Goal: Task Accomplishment & Management: Manage account settings

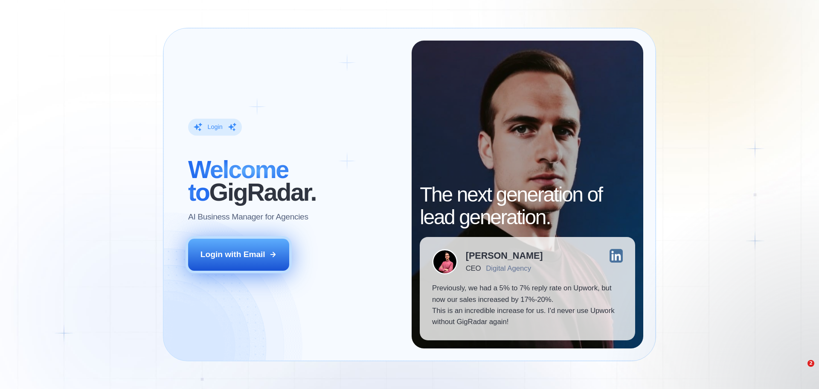
click at [225, 249] on div "Login with Email" at bounding box center [232, 254] width 65 height 11
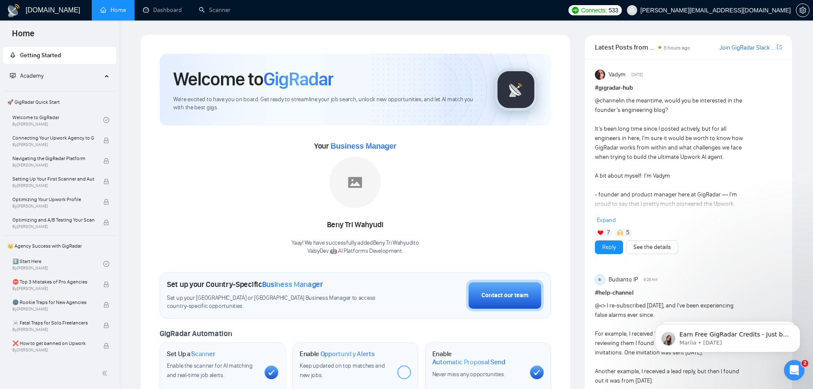
drag, startPoint x: 125, startPoint y: 32, endPoint x: 397, endPoint y: 152, distance: 297.4
click at [169, 9] on link "Dashboard" at bounding box center [162, 9] width 39 height 7
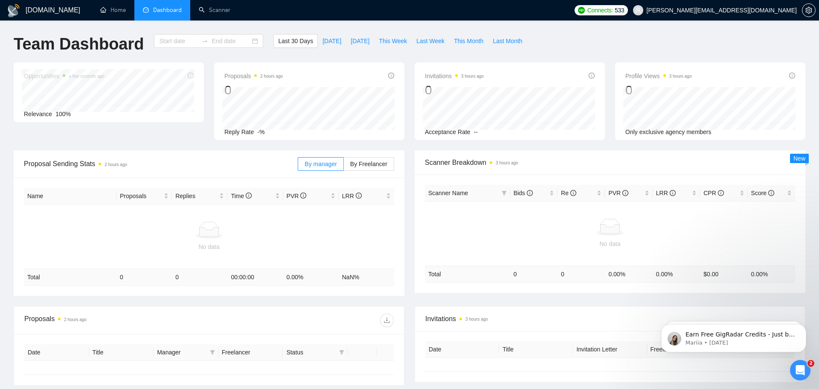
type input "2025-09-13"
type input "2025-10-13"
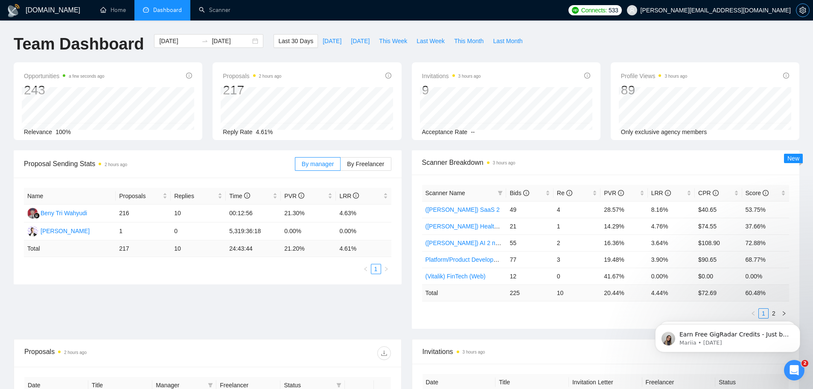
click at [806, 9] on span "setting" at bounding box center [802, 10] width 13 height 7
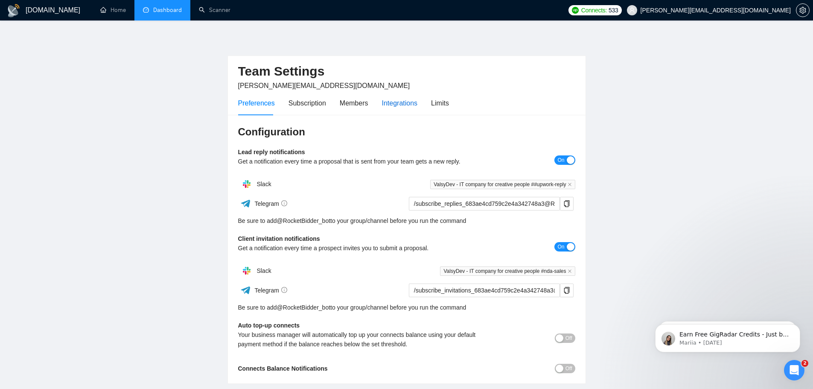
click at [401, 108] on div "Integrations" at bounding box center [400, 103] width 36 height 11
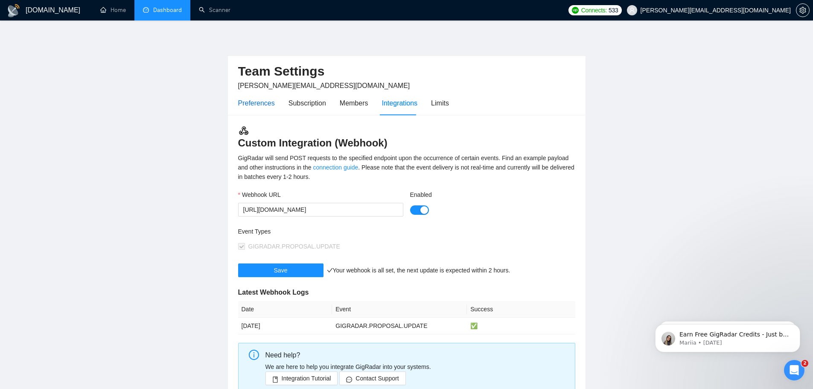
click at [260, 105] on div "Preferences" at bounding box center [256, 103] width 37 height 11
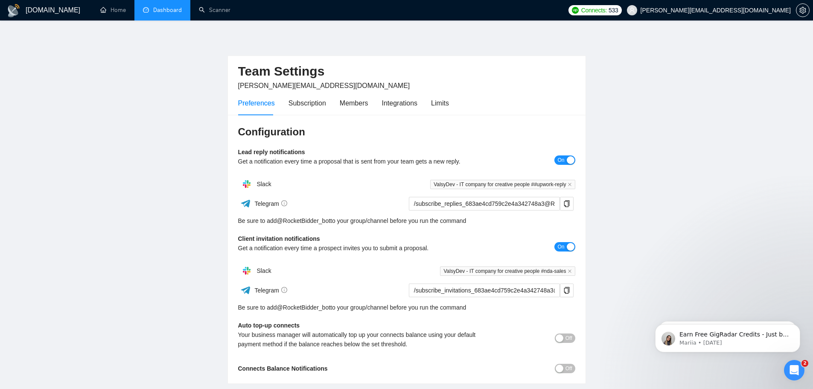
scroll to position [61, 0]
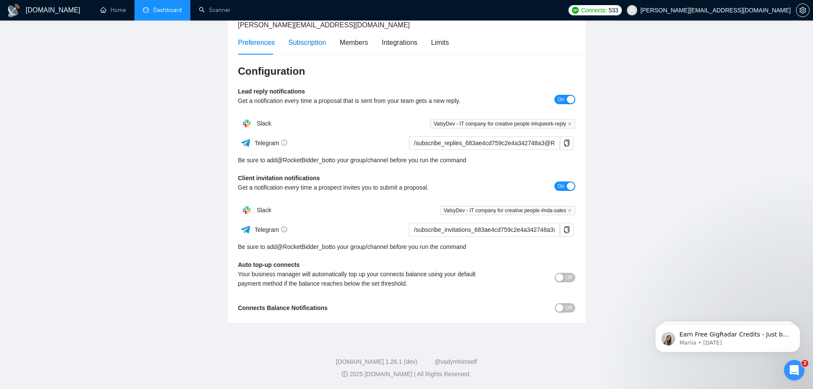
click at [291, 42] on div "Subscription" at bounding box center [307, 42] width 38 height 11
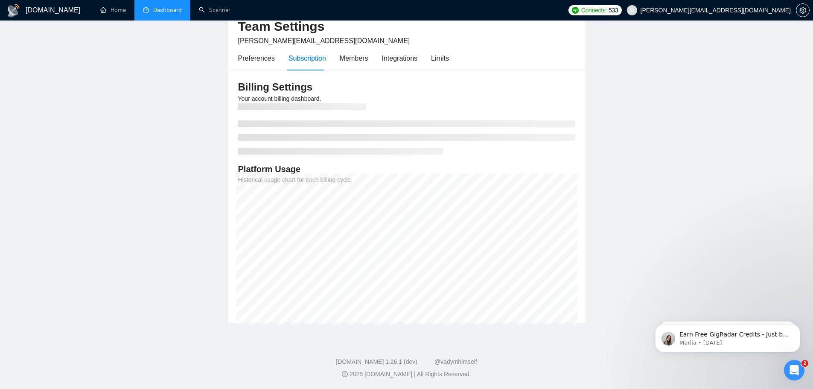
scroll to position [45, 0]
click at [353, 63] on div "Members" at bounding box center [354, 58] width 29 height 11
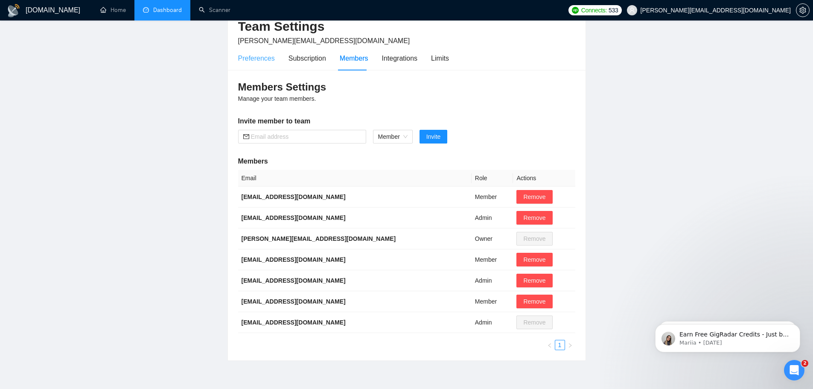
click at [254, 66] on div "Preferences" at bounding box center [256, 58] width 37 height 24
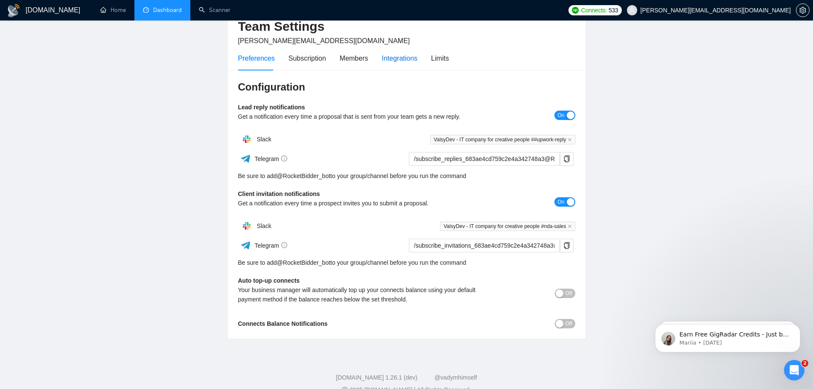
click at [411, 57] on div "Integrations" at bounding box center [400, 58] width 36 height 11
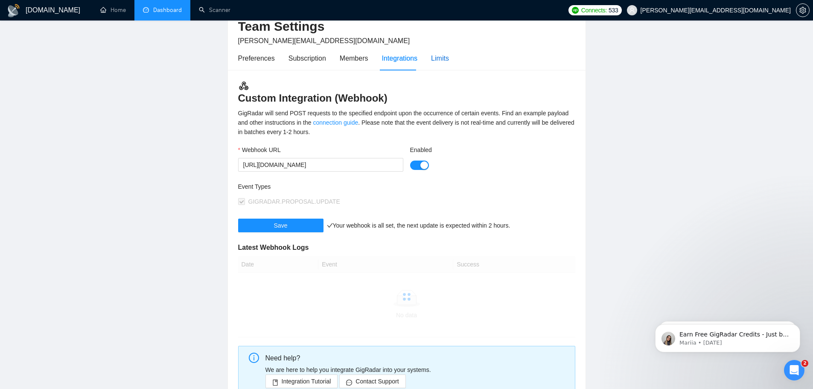
click at [440, 57] on div "Limits" at bounding box center [440, 58] width 18 height 11
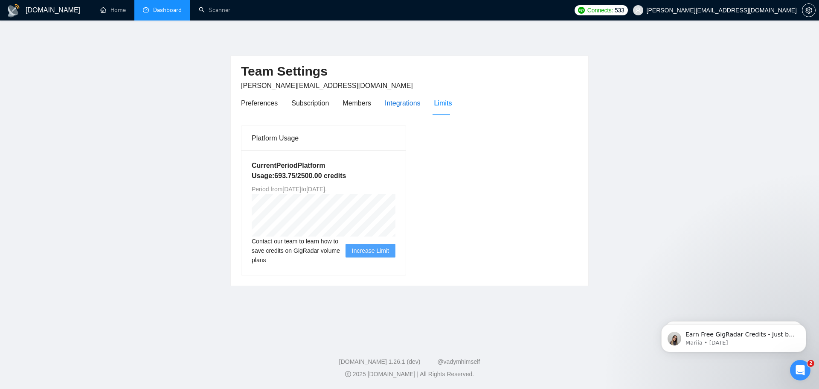
click at [407, 105] on div "Integrations" at bounding box center [403, 103] width 36 height 11
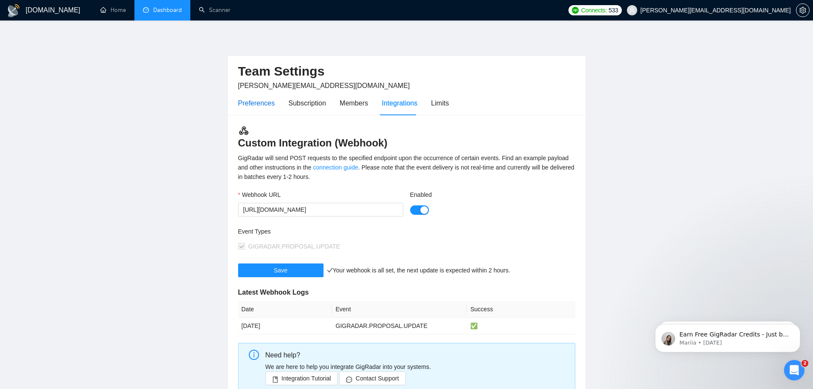
click at [258, 99] on div "Preferences" at bounding box center [256, 103] width 37 height 11
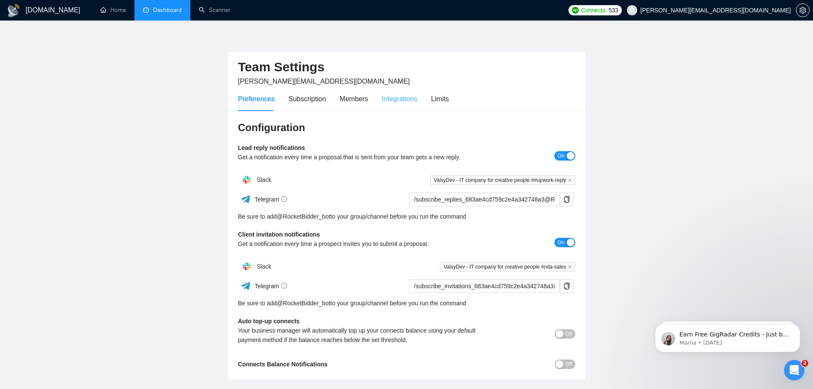
scroll to position [61, 0]
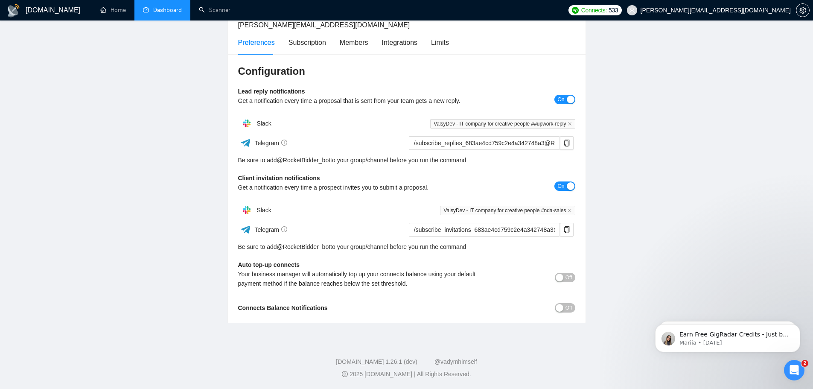
click at [418, 35] on div "Preferences Subscription Members Integrations Limits" at bounding box center [343, 42] width 211 height 24
click at [410, 38] on div "Integrations" at bounding box center [400, 42] width 36 height 11
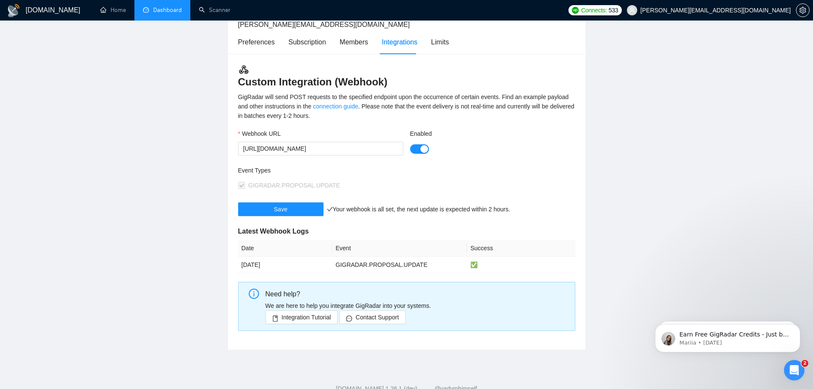
scroll to position [88, 0]
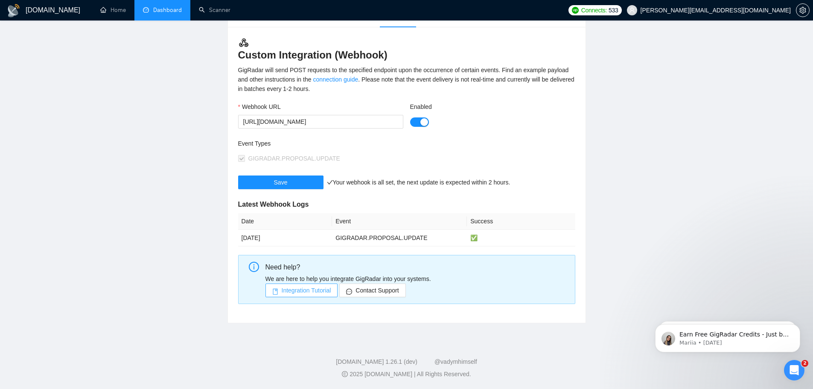
click at [309, 296] on button "Integration Tutorial" at bounding box center [301, 290] width 73 height 14
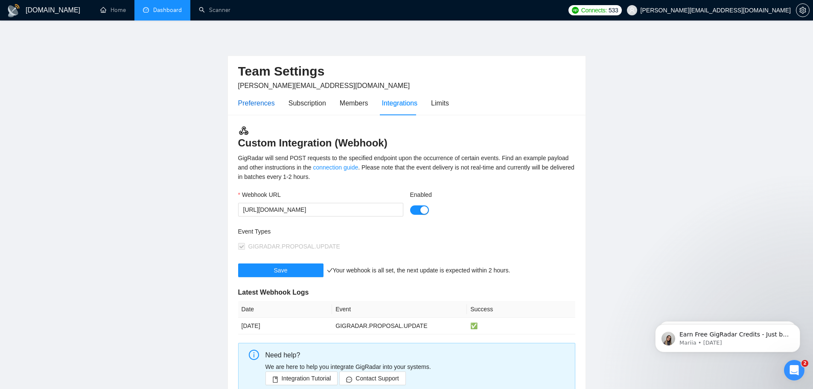
click at [265, 102] on div "Preferences" at bounding box center [256, 103] width 37 height 11
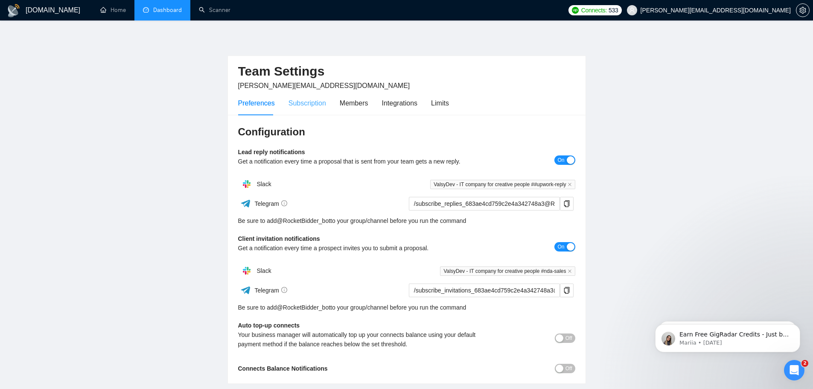
click at [298, 109] on div "Subscription" at bounding box center [307, 103] width 38 height 24
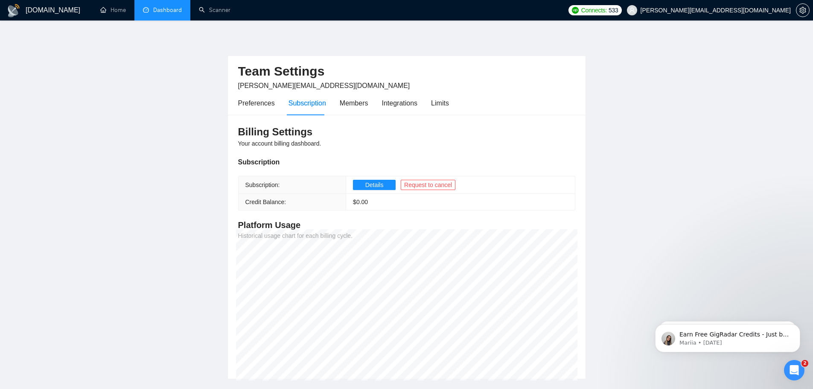
scroll to position [56, 0]
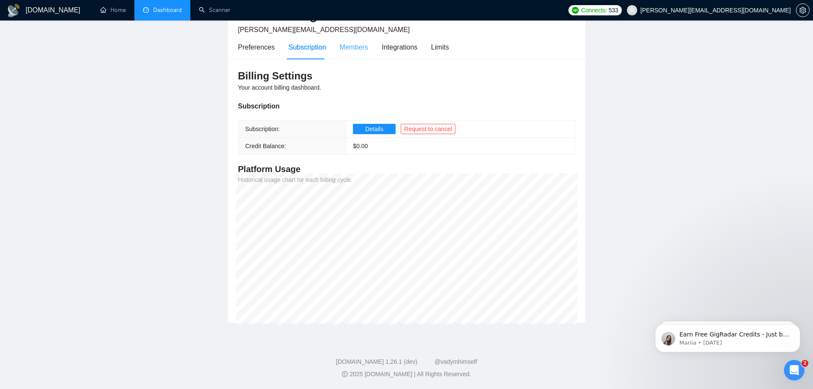
click at [361, 56] on div "Members" at bounding box center [354, 47] width 29 height 24
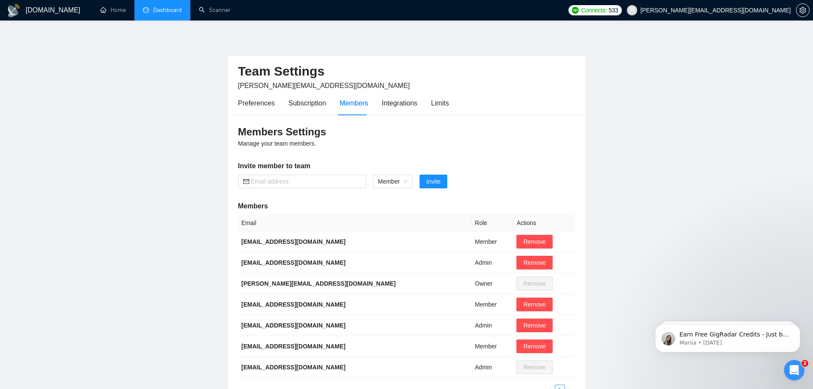
scroll to position [57, 0]
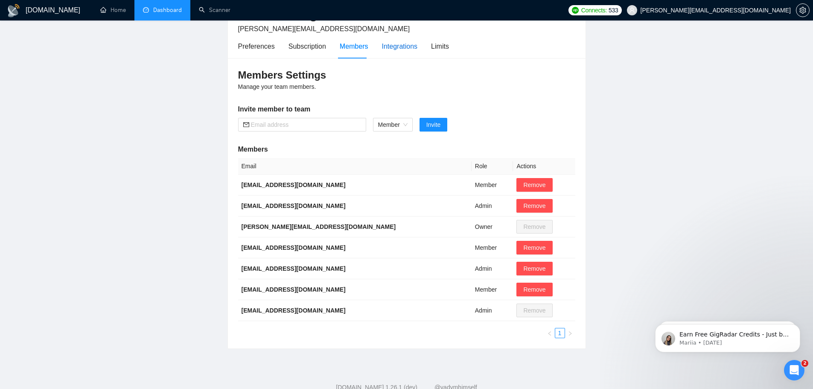
click at [401, 46] on div "Integrations" at bounding box center [400, 46] width 36 height 11
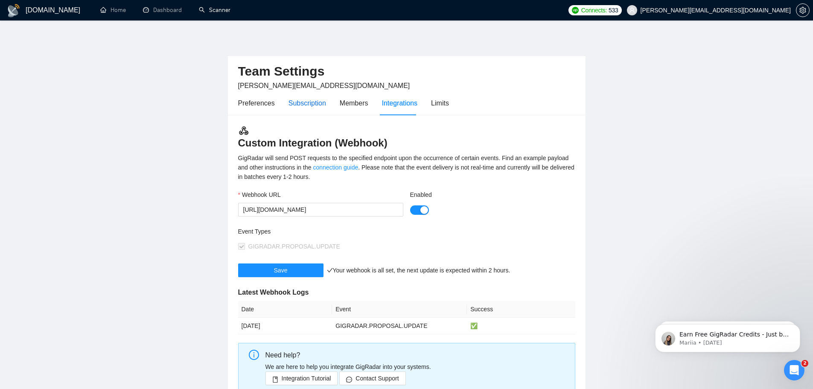
click at [319, 102] on div "Subscription" at bounding box center [307, 103] width 38 height 11
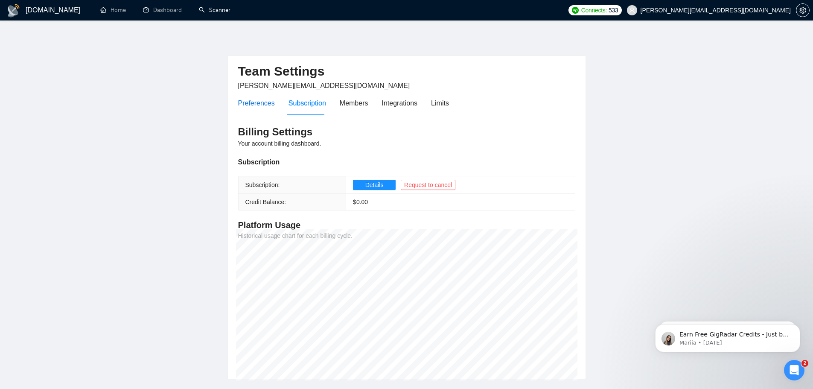
click at [265, 105] on div "Preferences" at bounding box center [256, 103] width 37 height 11
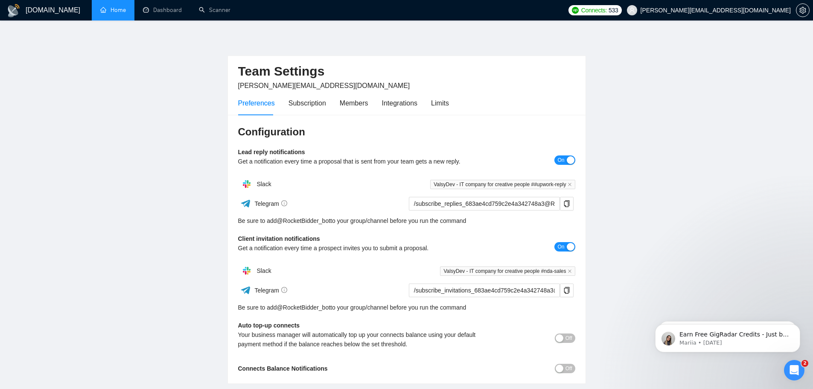
click at [122, 10] on link "Home" at bounding box center [113, 9] width 26 height 7
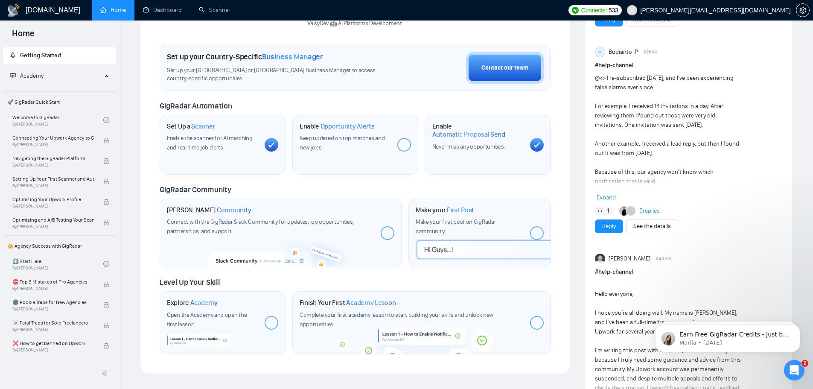
scroll to position [285, 0]
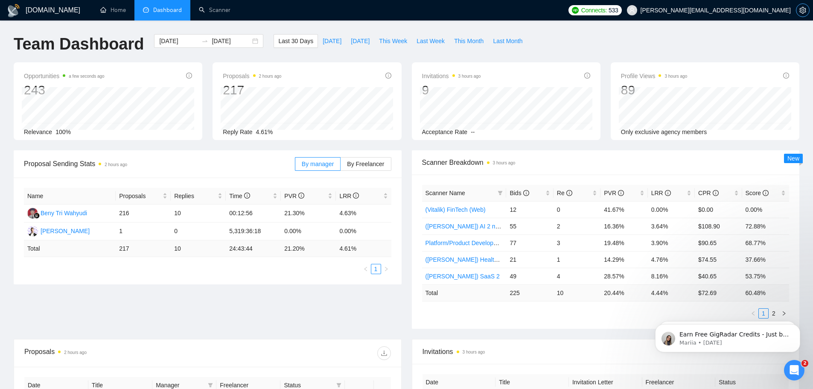
click at [806, 12] on span "setting" at bounding box center [802, 10] width 13 height 7
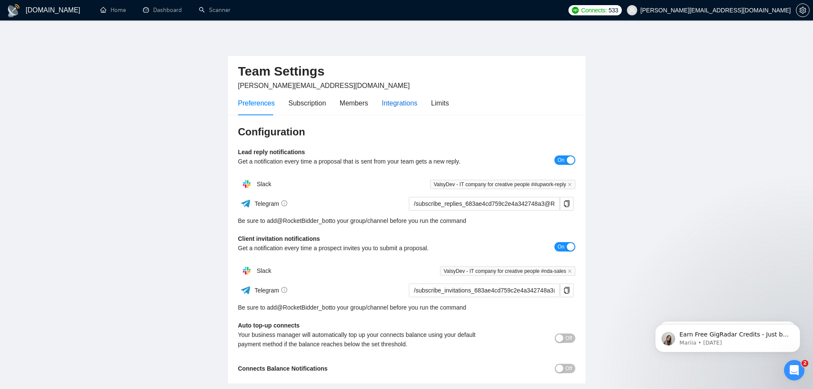
click at [395, 104] on div "Integrations" at bounding box center [400, 103] width 36 height 11
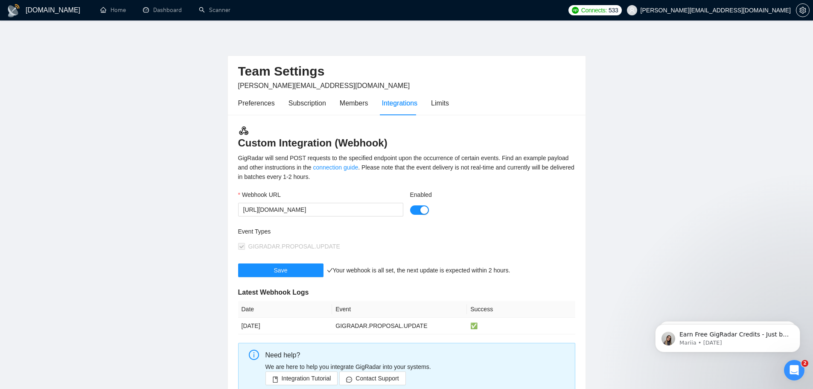
scroll to position [88, 0]
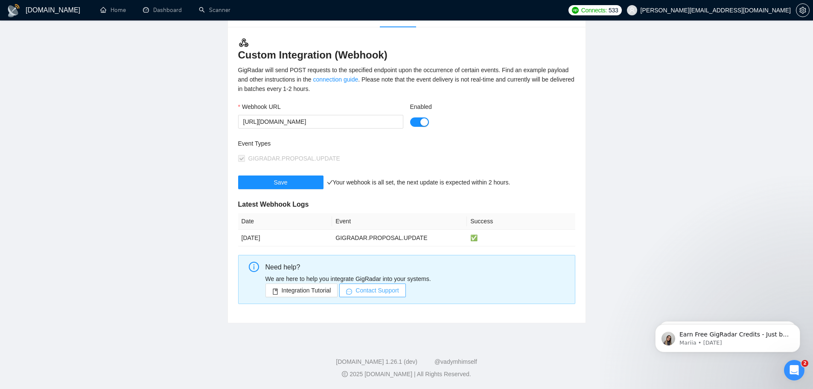
click at [372, 294] on span "Contact Support" at bounding box center [376, 289] width 43 height 9
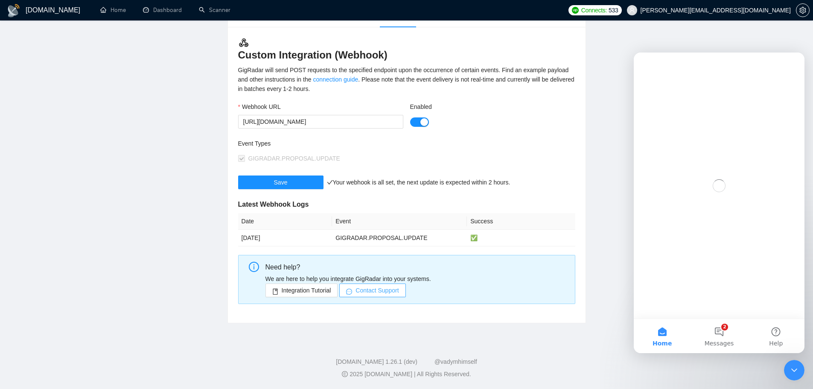
scroll to position [0, 0]
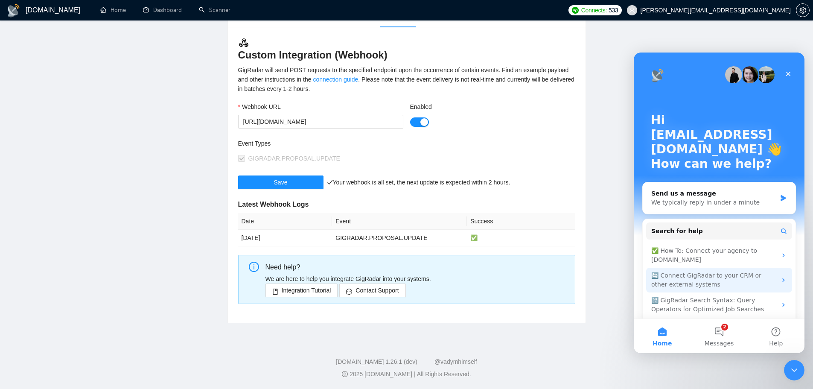
click at [707, 285] on div "🔄 Connect GigRadar to your CRM or other external systems" at bounding box center [713, 280] width 125 height 18
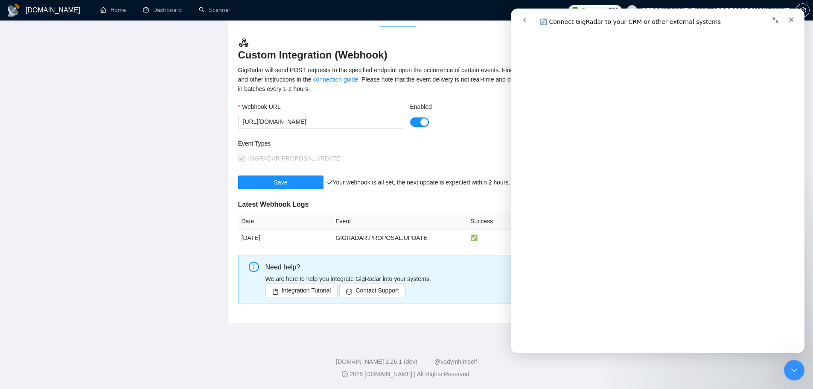
scroll to position [2673, 0]
click at [43, 109] on main "Team Settings [PERSON_NAME][EMAIL_ADDRESS][DOMAIN_NAME] Preferences Subscriptio…" at bounding box center [406, 134] width 785 height 377
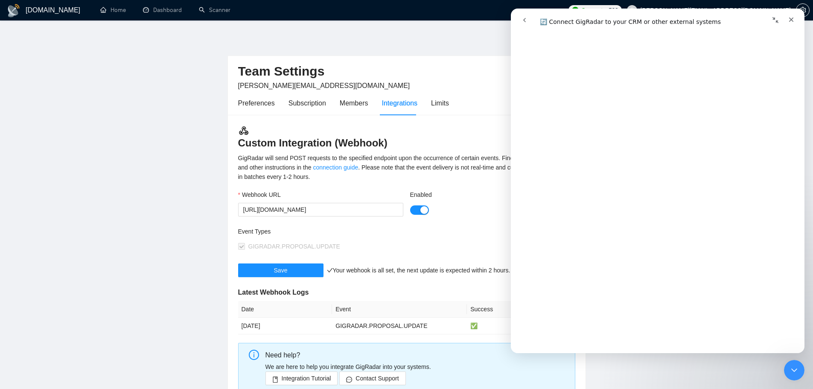
scroll to position [682, 0]
drag, startPoint x: 102, startPoint y: 126, endPoint x: 111, endPoint y: 125, distance: 8.6
click at [102, 126] on main "Team Settings [PERSON_NAME][EMAIL_ADDRESS][DOMAIN_NAME] Preferences Subscriptio…" at bounding box center [406, 222] width 785 height 377
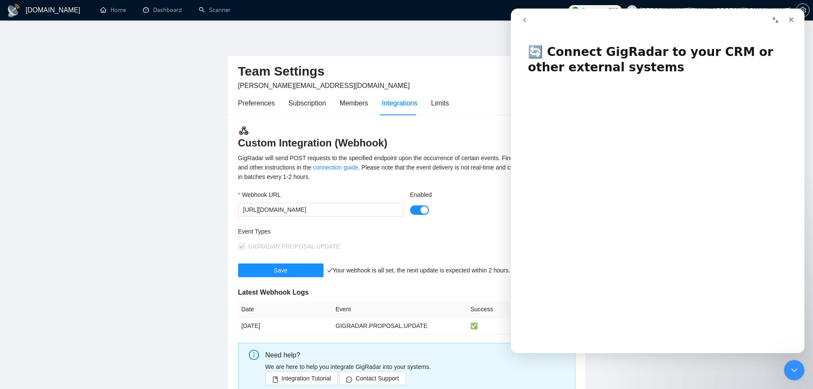
click at [63, 105] on main "Team Settings [PERSON_NAME][EMAIL_ADDRESS][DOMAIN_NAME] Preferences Subscriptio…" at bounding box center [406, 222] width 785 height 377
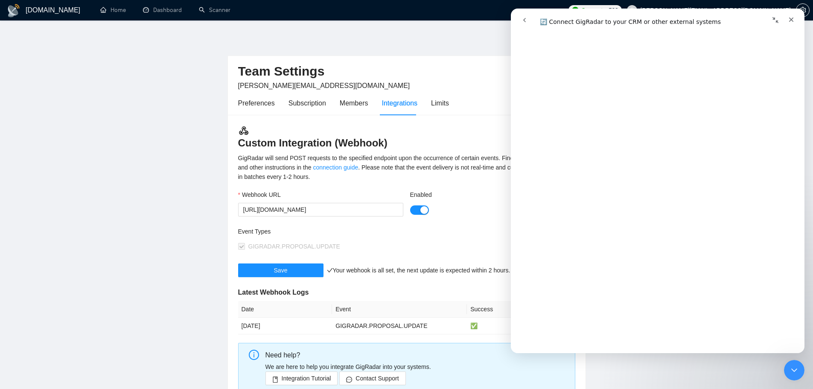
scroll to position [682, 0]
click at [166, 205] on main "Team Settings [PERSON_NAME][EMAIL_ADDRESS][DOMAIN_NAME] Preferences Subscriptio…" at bounding box center [406, 222] width 785 height 377
click at [787, 23] on div "Close" at bounding box center [790, 19] width 15 height 15
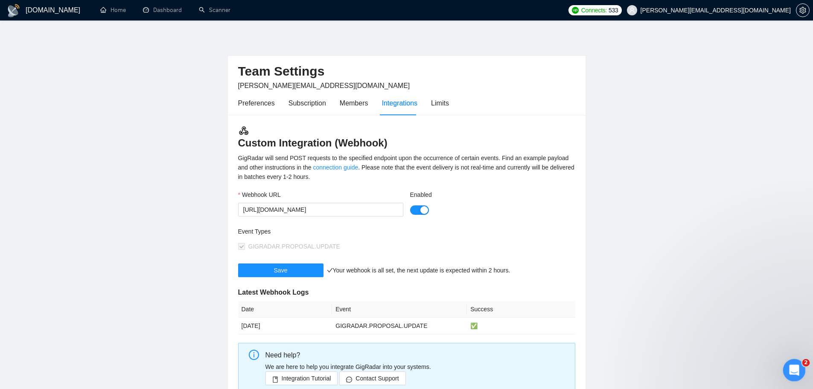
click at [796, 366] on icon "Open Intercom Messenger" at bounding box center [793, 369] width 14 height 14
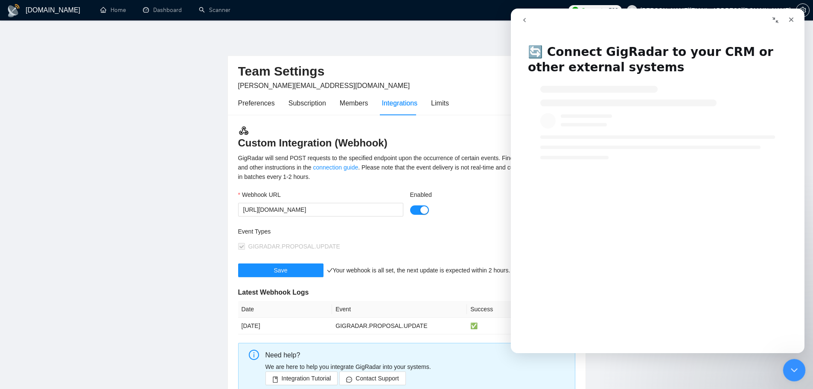
scroll to position [0, 0]
click at [521, 20] on icon "go back" at bounding box center [524, 20] width 7 height 7
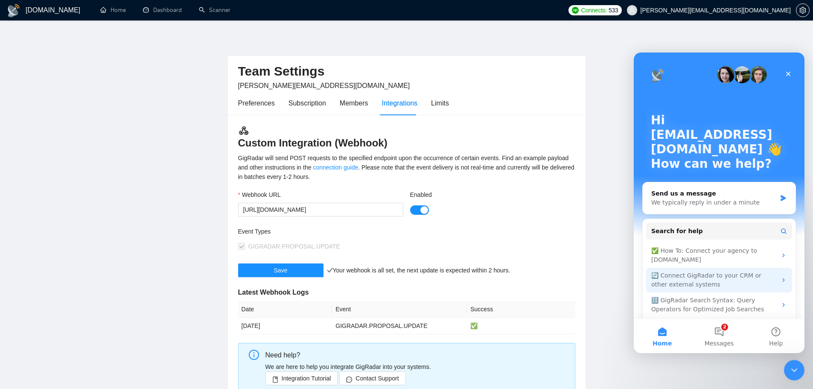
scroll to position [23, 0]
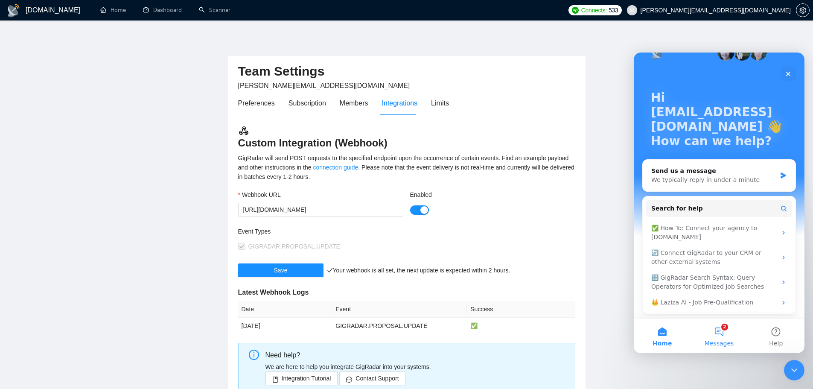
click at [718, 334] on button "2 Messages" at bounding box center [718, 336] width 57 height 34
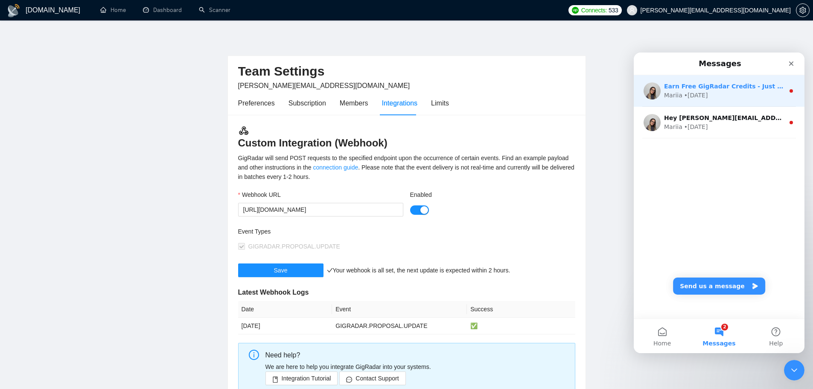
click at [720, 100] on div "Earn Free GigRadar Credits - Just by Sharing Your Story! 💬 Want more credits fo…" at bounding box center [718, 91] width 171 height 32
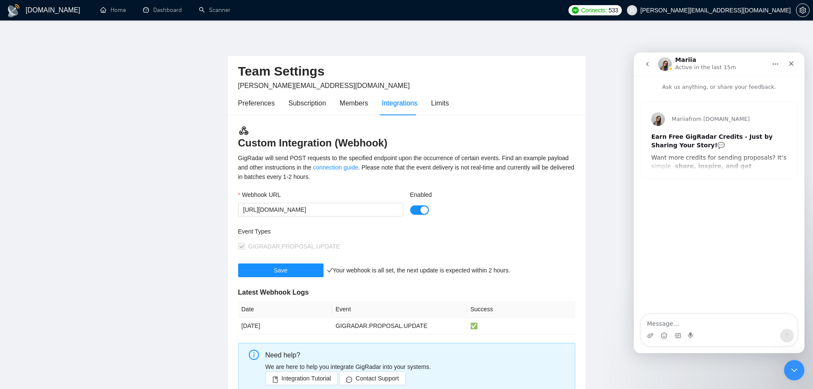
scroll to position [88, 0]
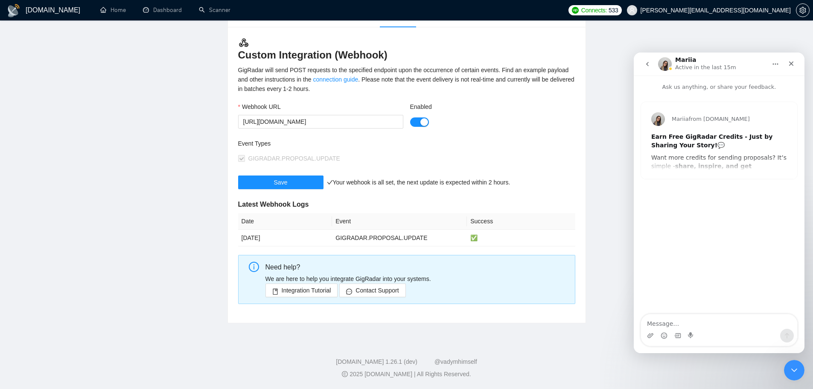
click at [644, 67] on icon "go back" at bounding box center [647, 64] width 7 height 7
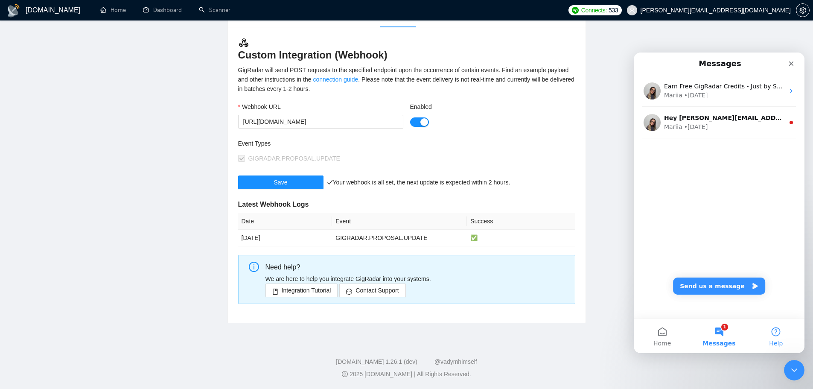
click at [773, 340] on span "Help" at bounding box center [776, 343] width 14 height 6
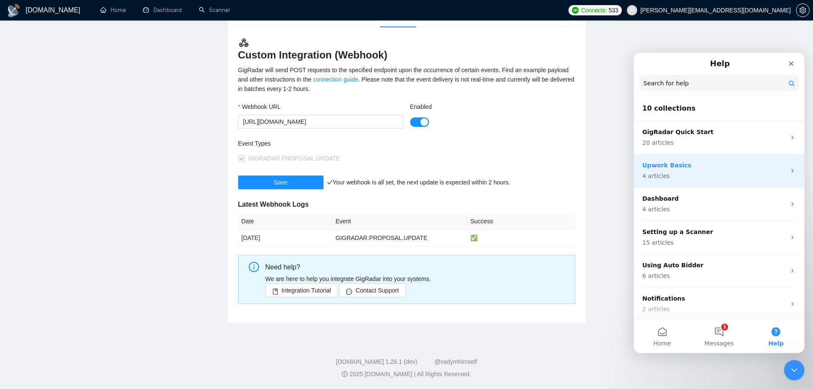
click at [679, 164] on p "Upwork Basics" at bounding box center [713, 165] width 143 height 9
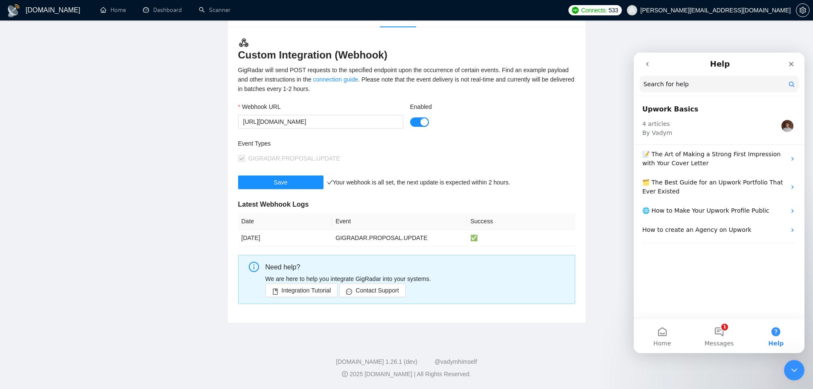
click at [648, 65] on icon "go back" at bounding box center [647, 64] width 7 height 7
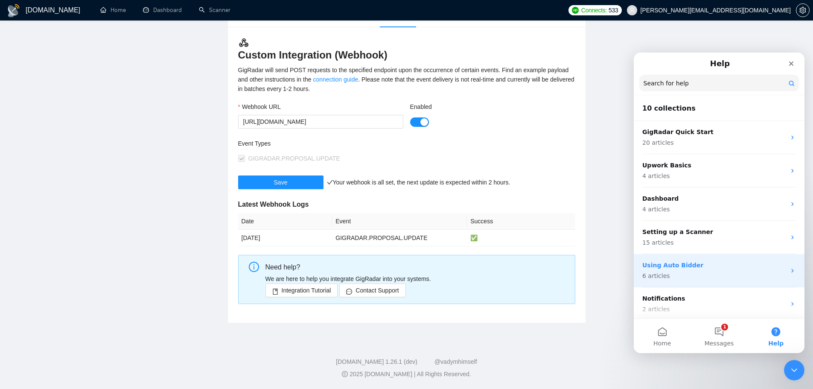
scroll to position [57, 0]
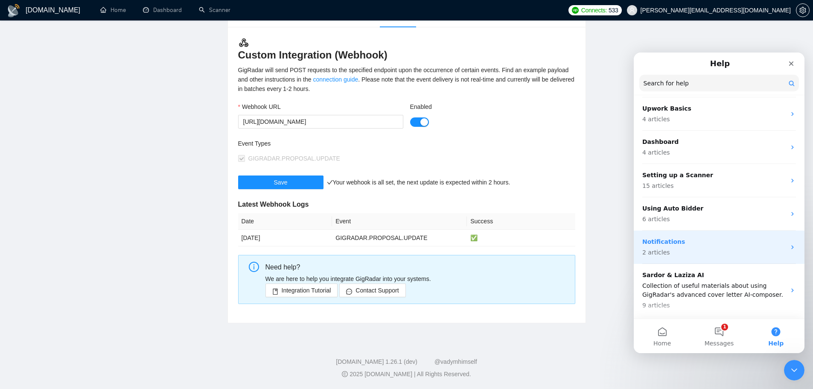
click at [692, 249] on p "2 articles" at bounding box center [713, 252] width 143 height 9
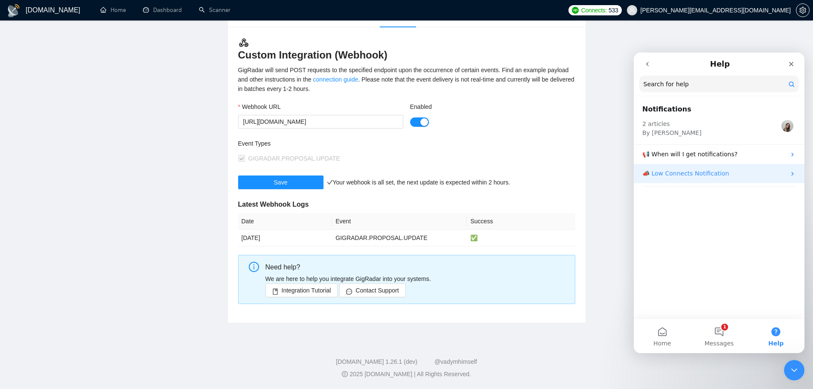
click at [696, 175] on p "📣 Low Connects Notification" at bounding box center [713, 173] width 143 height 9
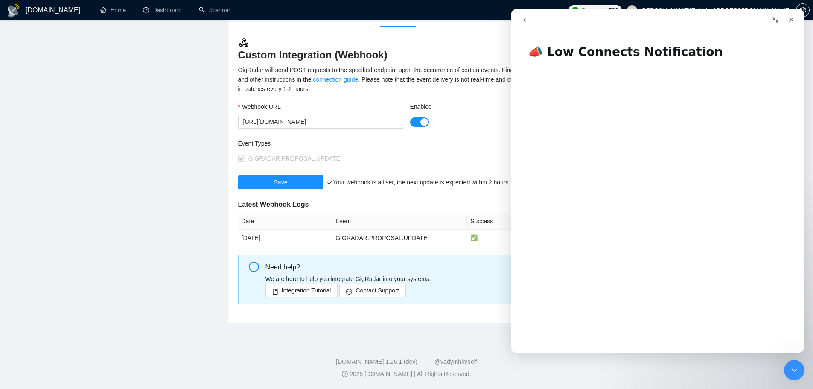
click at [529, 23] on button "go back" at bounding box center [524, 20] width 16 height 16
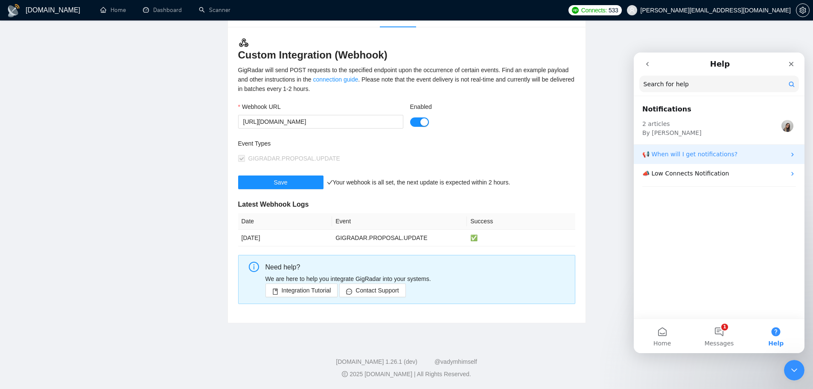
click at [669, 163] on div "📢 When will I get notifications?" at bounding box center [718, 154] width 171 height 19
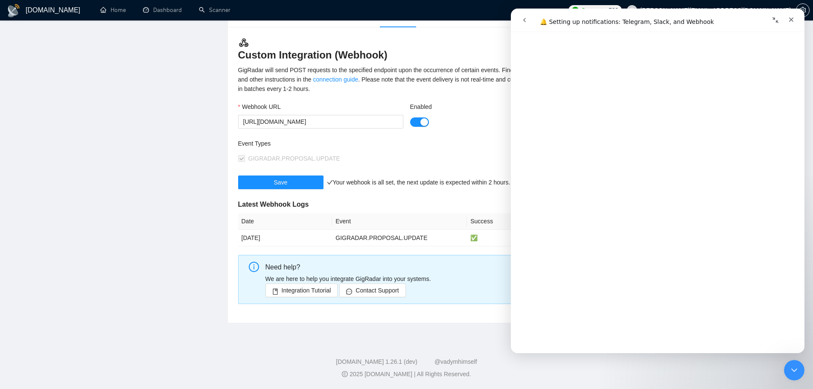
scroll to position [569, 0]
click at [526, 19] on icon "go back" at bounding box center [524, 20] width 7 height 7
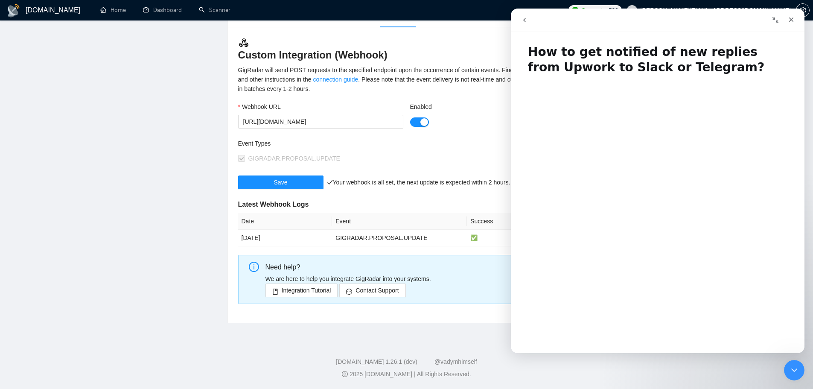
click at [527, 15] on button "go back" at bounding box center [524, 20] width 16 height 16
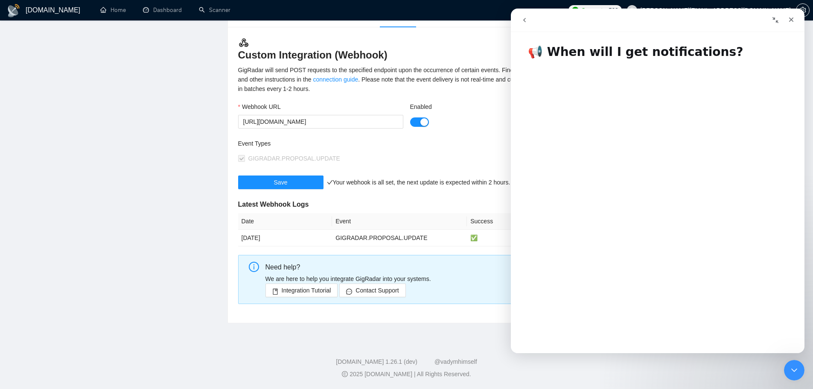
click at [524, 23] on icon "go back" at bounding box center [524, 20] width 7 height 7
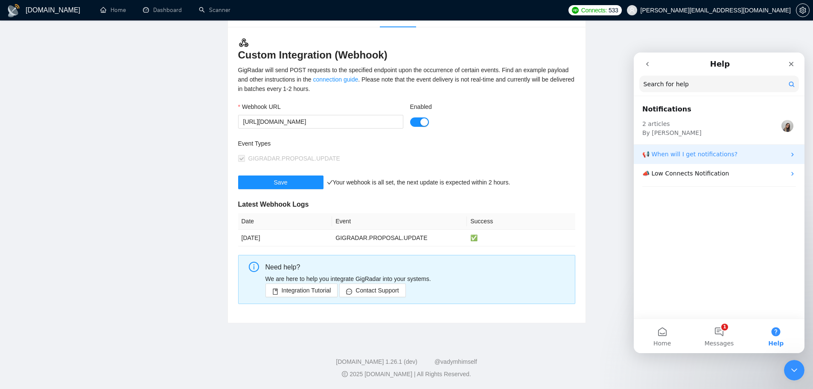
click at [688, 153] on p "📢 When will I get notifications?" at bounding box center [713, 154] width 143 height 9
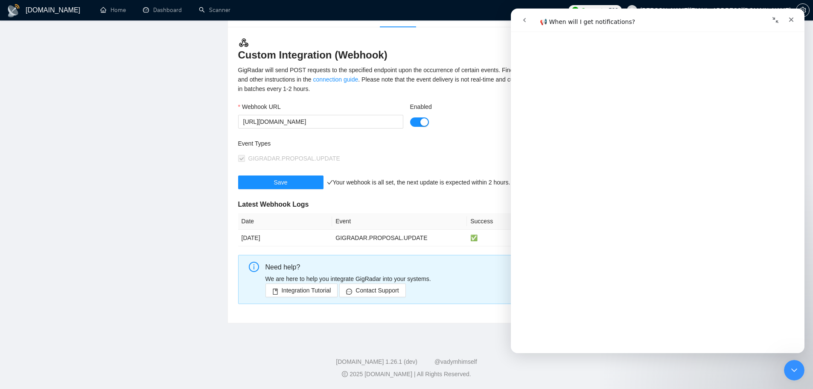
scroll to position [114, 0]
click at [526, 20] on icon "go back" at bounding box center [524, 20] width 7 height 7
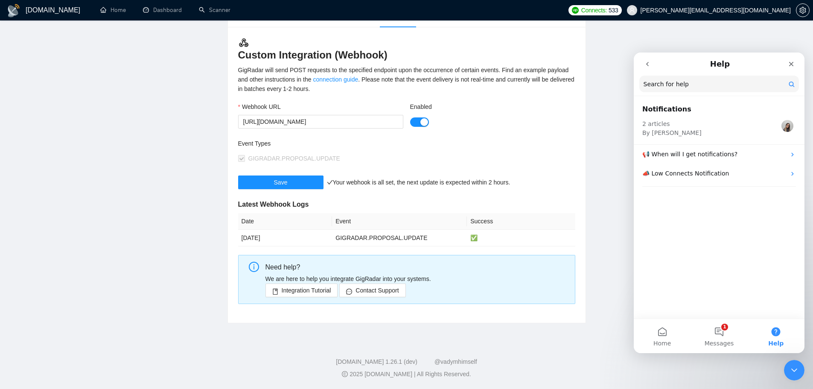
click at [650, 64] on icon "go back" at bounding box center [647, 64] width 7 height 7
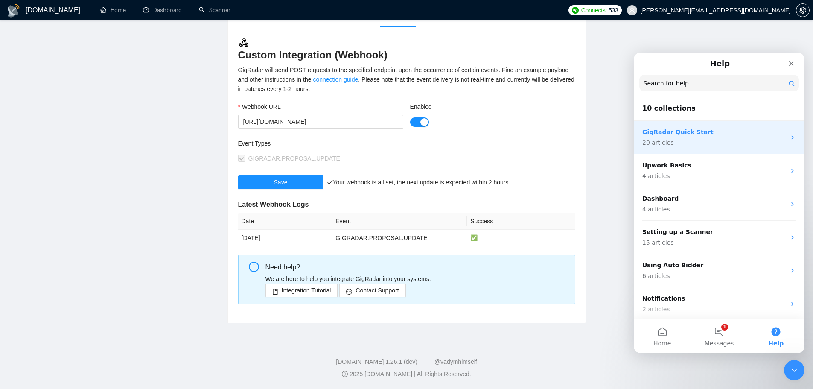
click at [681, 125] on div "GigRadar Quick Start 20 articles" at bounding box center [718, 137] width 171 height 33
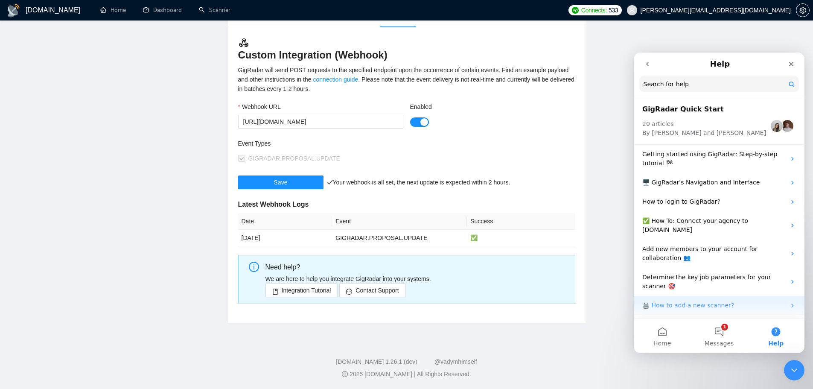
scroll to position [276, 0]
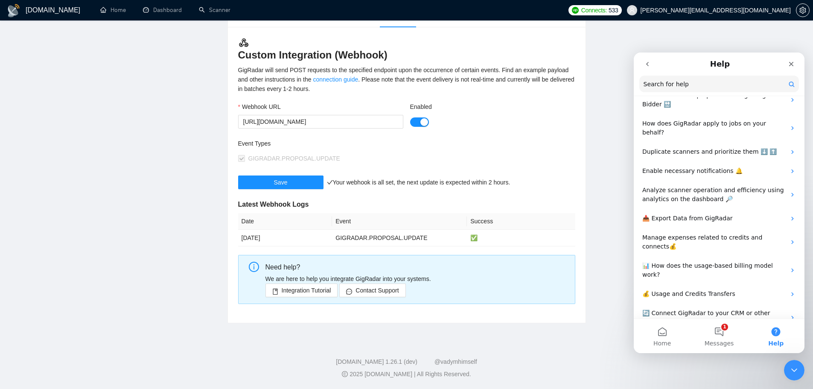
click at [650, 70] on button "go back" at bounding box center [647, 64] width 16 height 16
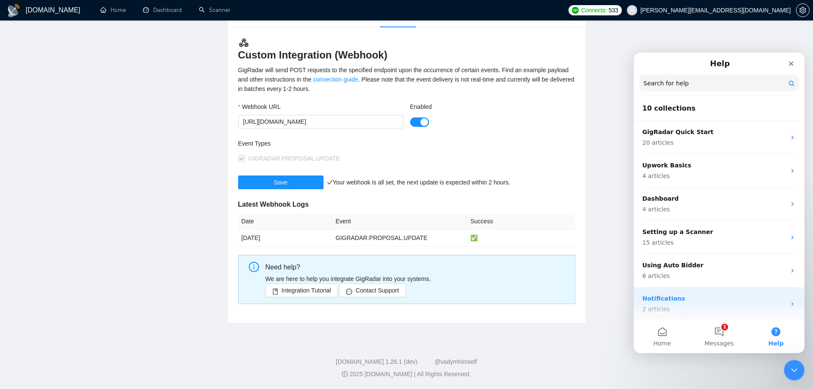
click at [692, 309] on p "2 articles" at bounding box center [713, 309] width 143 height 9
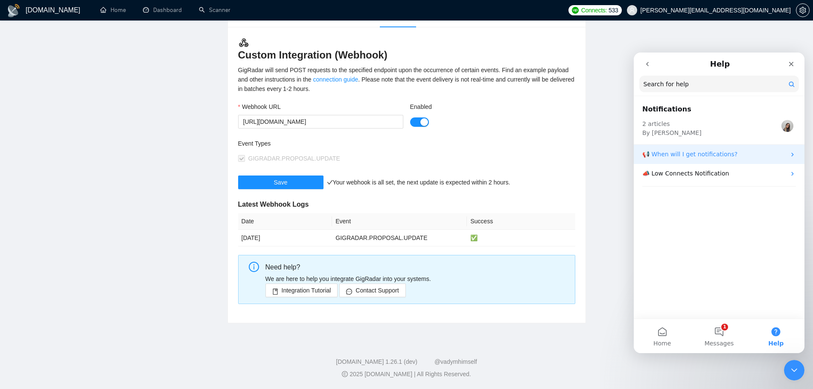
click at [693, 154] on p "📢 When will I get notifications?" at bounding box center [713, 154] width 143 height 9
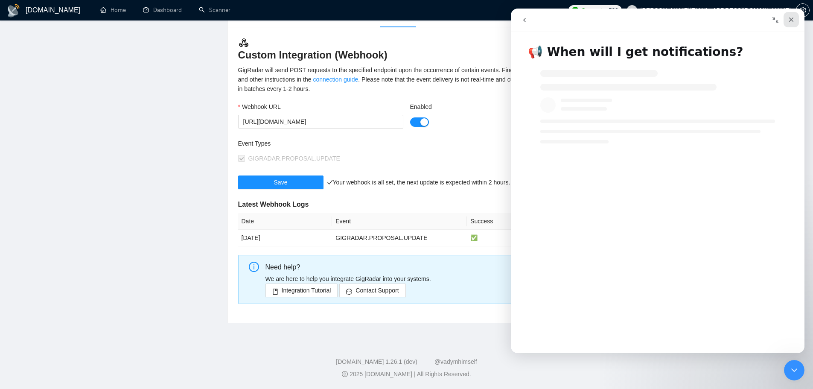
click at [792, 21] on icon "Close" at bounding box center [790, 19] width 7 height 7
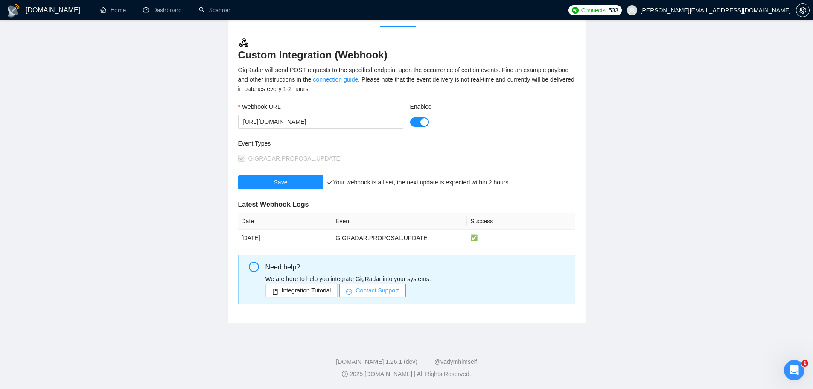
click at [391, 288] on span "Contact Support" at bounding box center [376, 289] width 43 height 9
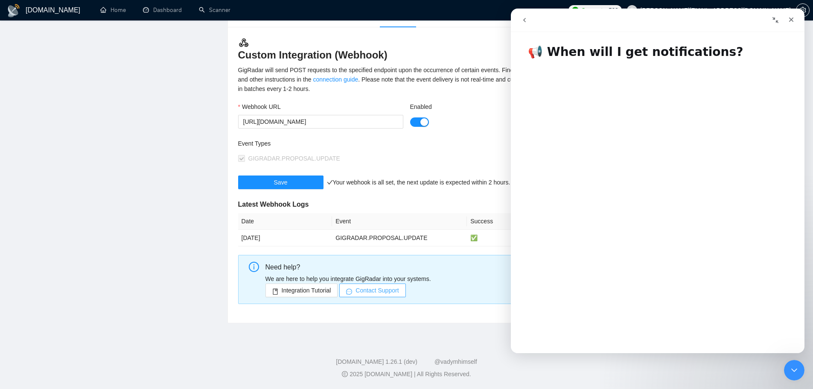
scroll to position [171, 0]
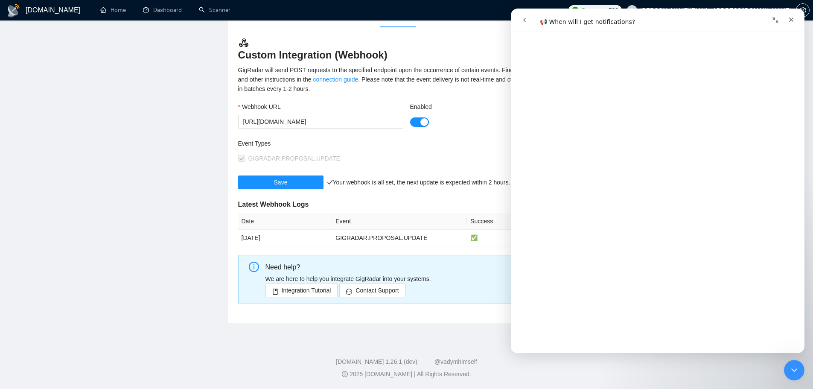
click at [519, 25] on button "go back" at bounding box center [524, 20] width 16 height 16
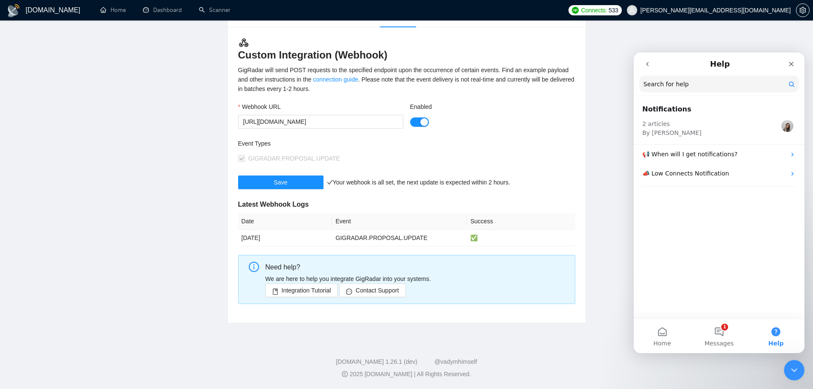
click at [649, 68] on button "go back" at bounding box center [647, 64] width 16 height 16
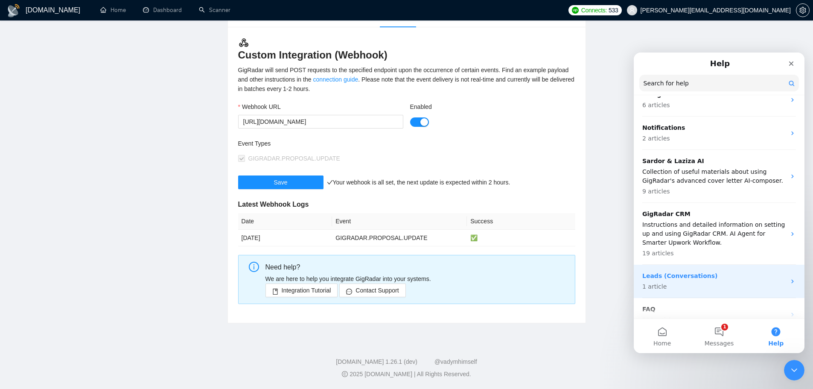
click at [681, 280] on div "Leads (Conversations) 1 article" at bounding box center [713, 281] width 143 height 20
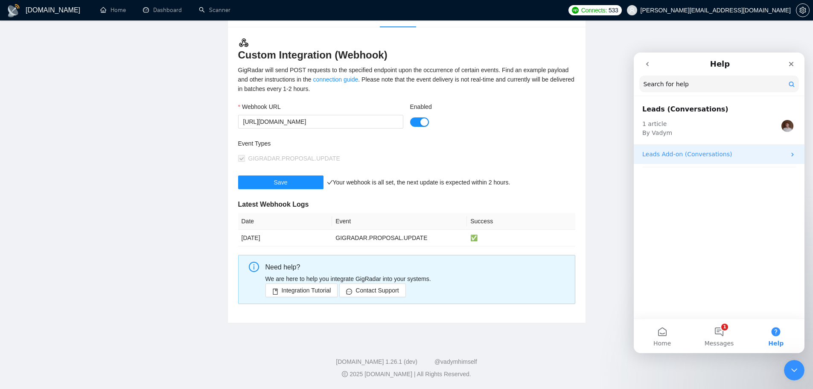
click at [681, 160] on div "Leads Add-on (Conversations)" at bounding box center [718, 154] width 171 height 19
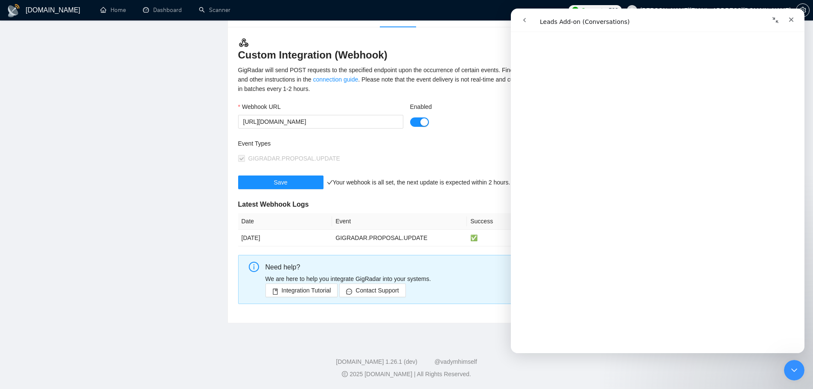
scroll to position [3070, 0]
click at [519, 20] on button "go back" at bounding box center [524, 20] width 16 height 16
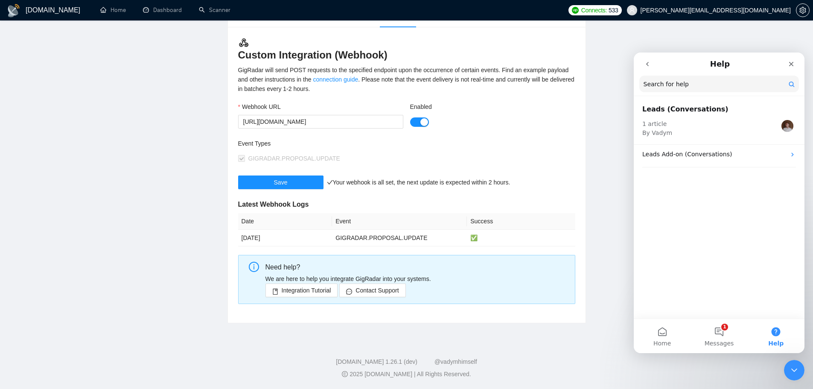
click at [649, 64] on icon "go back" at bounding box center [647, 64] width 7 height 7
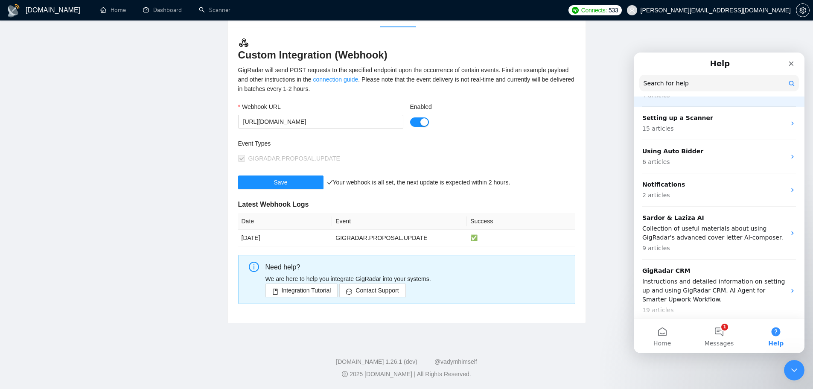
scroll to position [0, 0]
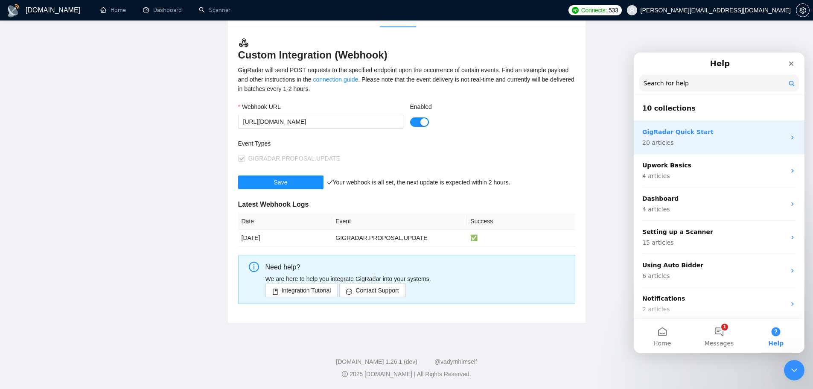
click at [687, 144] on p "20 articles" at bounding box center [713, 142] width 143 height 9
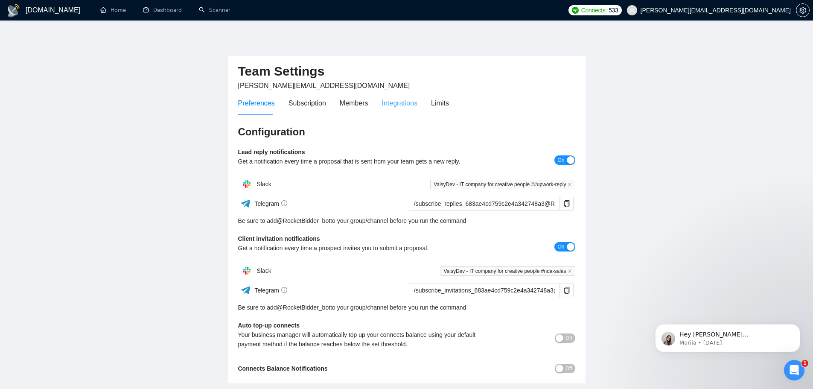
click at [393, 109] on div "Integrations" at bounding box center [400, 103] width 36 height 24
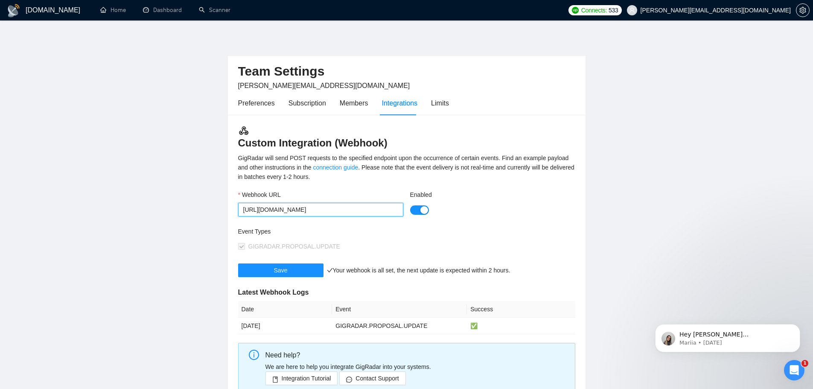
click at [247, 213] on input "[URL][DOMAIN_NAME]" at bounding box center [320, 210] width 165 height 14
click at [245, 212] on input "[URL][DOMAIN_NAME]" at bounding box center [320, 210] width 165 height 14
click at [243, 210] on input "[URL][DOMAIN_NAME]" at bounding box center [320, 210] width 165 height 14
drag, startPoint x: 252, startPoint y: 210, endPoint x: 532, endPoint y: 212, distance: 279.8
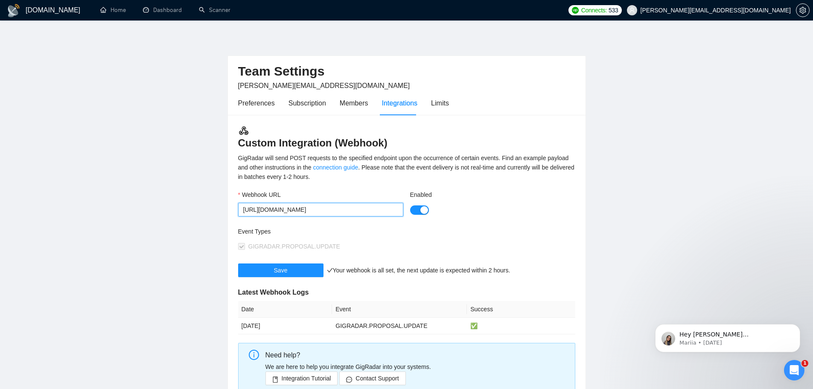
click at [531, 212] on div "Webhook URL [URL][DOMAIN_NAME] Enabled" at bounding box center [407, 208] width 344 height 37
click at [249, 211] on input "[URL][DOMAIN_NAME]" at bounding box center [320, 210] width 165 height 14
click at [242, 210] on input "[URL][DOMAIN_NAME]" at bounding box center [320, 210] width 165 height 14
drag, startPoint x: 242, startPoint y: 210, endPoint x: 671, endPoint y: 209, distance: 429.1
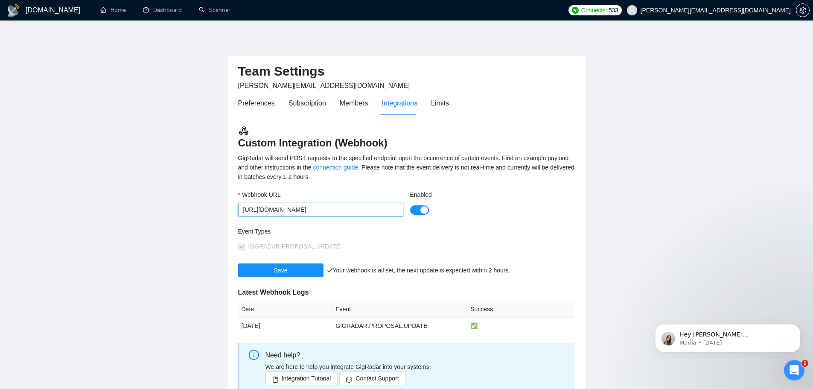
click at [671, 209] on main "Team Settings [PERSON_NAME][EMAIL_ADDRESS][DOMAIN_NAME] Preferences Subscriptio…" at bounding box center [406, 222] width 785 height 377
paste input "-test"
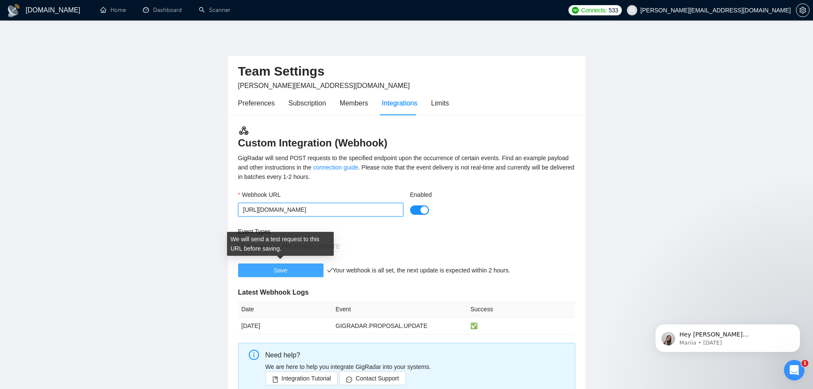
type input "[URL][DOMAIN_NAME]"
click at [297, 265] on button "Save" at bounding box center [280, 270] width 85 height 14
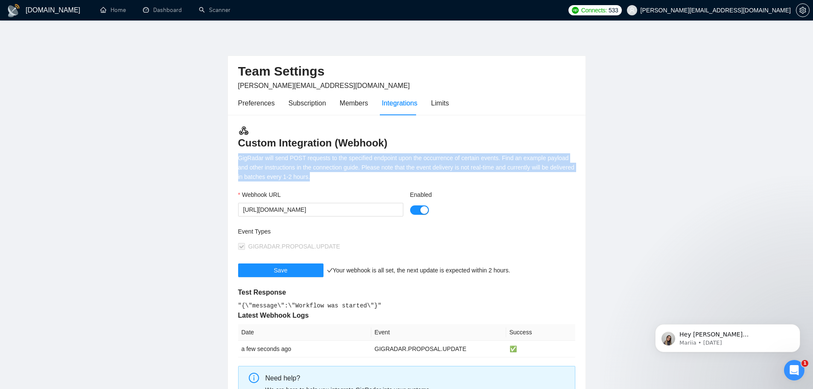
drag, startPoint x: 237, startPoint y: 157, endPoint x: 401, endPoint y: 177, distance: 165.9
click at [403, 177] on div "Custom Integration (Webhook) GigRadar will send POST requests to the specified …" at bounding box center [406, 274] width 357 height 319
copy div "GigRadar will send POST requests to the specified endpoint upon the occurrence …"
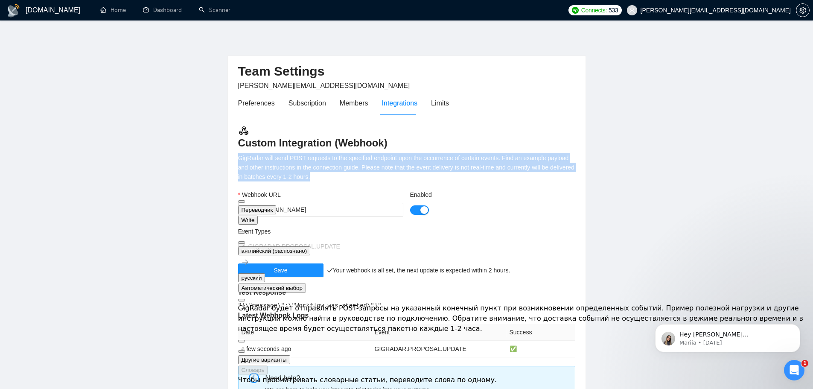
click at [350, 172] on div "GigRadar will send POST requests to the specified endpoint upon the occurrence …" at bounding box center [406, 167] width 337 height 28
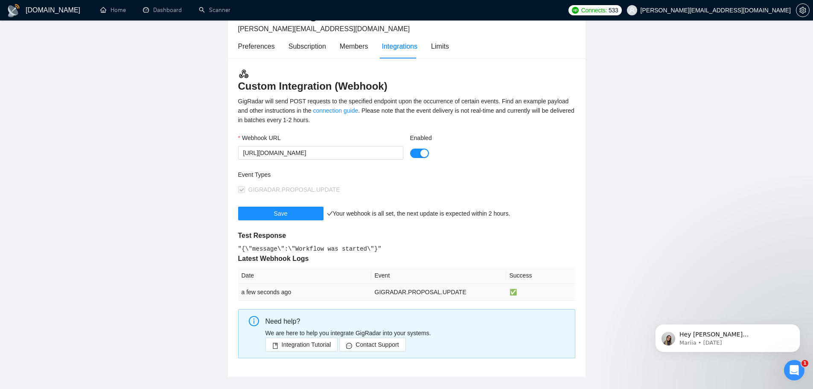
scroll to position [111, 0]
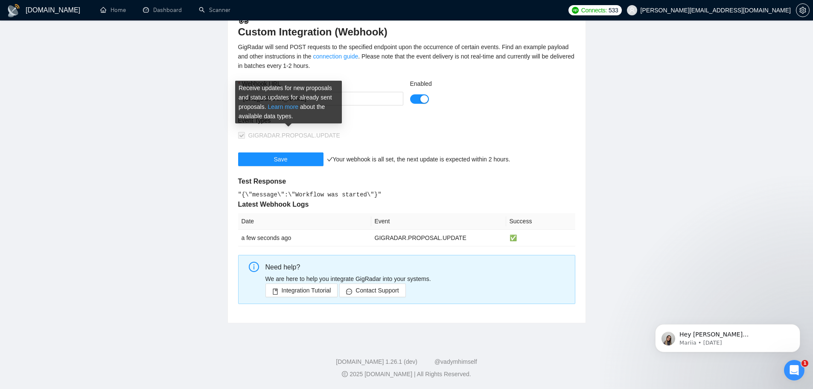
click at [289, 105] on link "Learn more" at bounding box center [282, 106] width 31 height 7
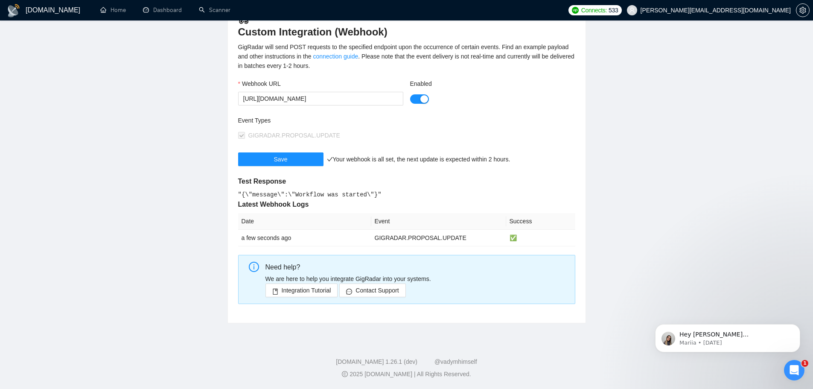
scroll to position [54, 0]
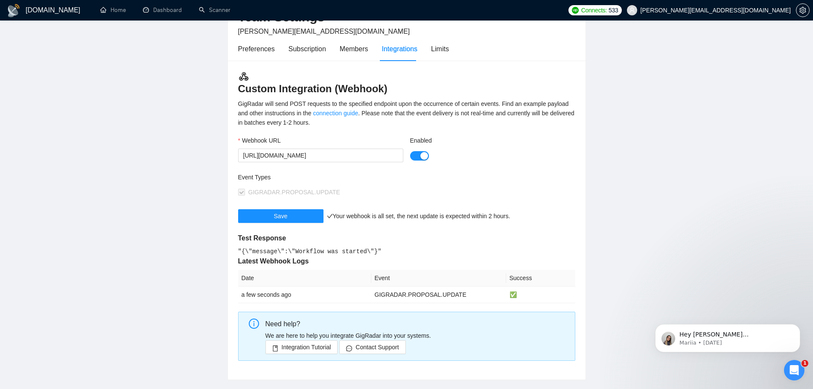
click at [419, 155] on button "Enabled" at bounding box center [419, 155] width 19 height 9
click at [369, 178] on div "Event Types" at bounding box center [322, 178] width 168 height 13
click at [417, 155] on div "button" at bounding box center [415, 156] width 8 height 8
click at [419, 152] on button "Enabled" at bounding box center [419, 155] width 19 height 9
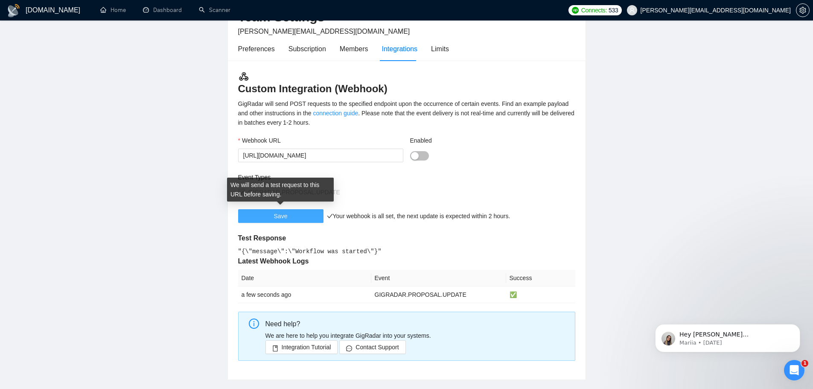
click at [276, 216] on span "Save" at bounding box center [281, 215] width 14 height 9
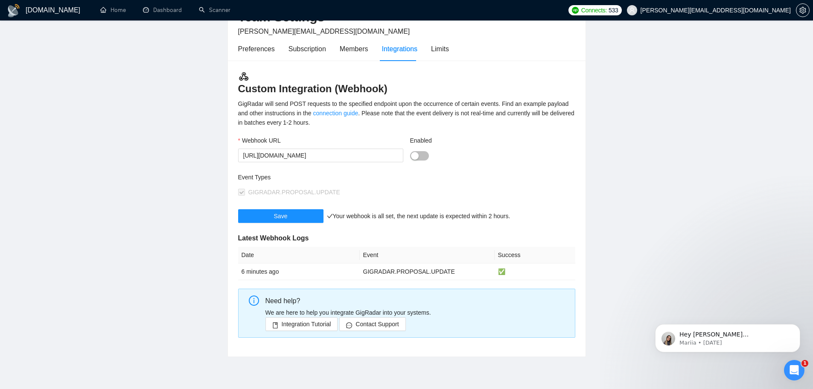
click at [415, 157] on div "button" at bounding box center [415, 156] width 8 height 8
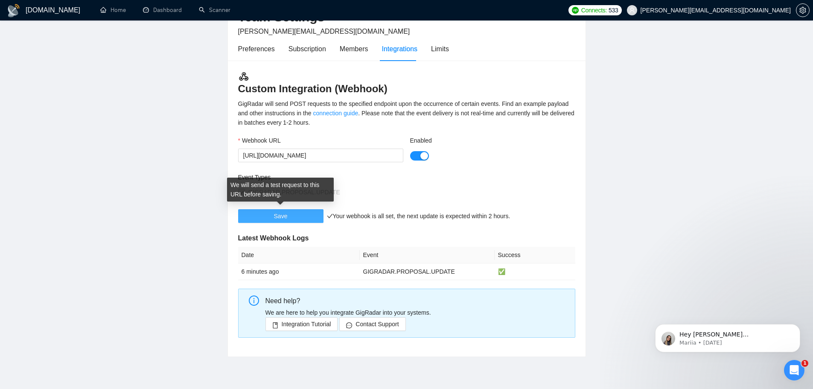
click at [290, 215] on button "Save" at bounding box center [280, 216] width 85 height 14
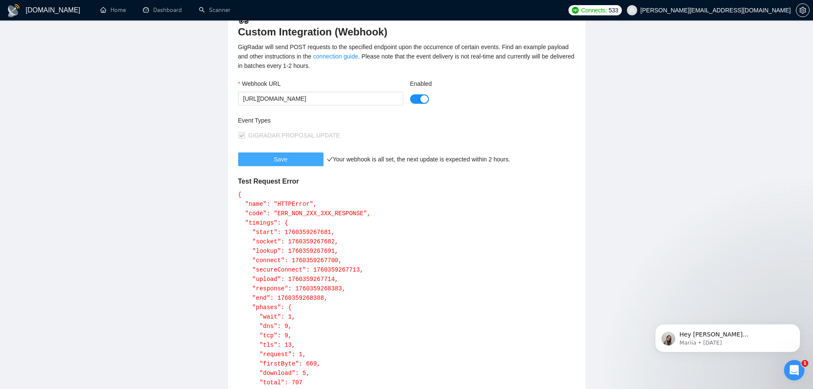
scroll to position [0, 0]
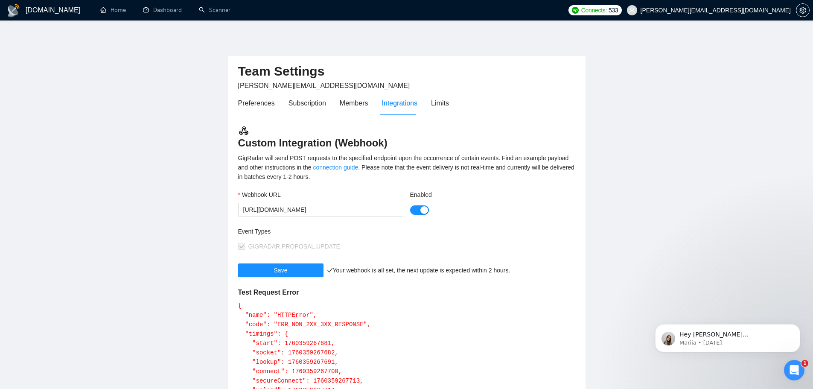
click at [75, 144] on main "Team Settings [PERSON_NAME][EMAIL_ADDRESS][DOMAIN_NAME] Preferences Subscriptio…" at bounding box center [406, 353] width 785 height 639
